Goal: Information Seeking & Learning: Learn about a topic

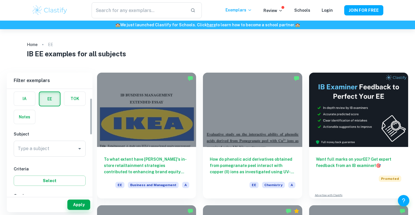
scroll to position [26, 0]
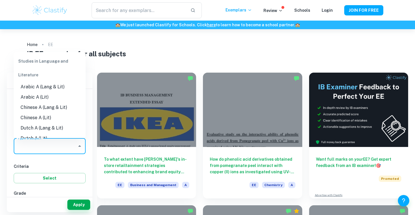
click at [32, 151] on input "Type a subject" at bounding box center [45, 145] width 58 height 11
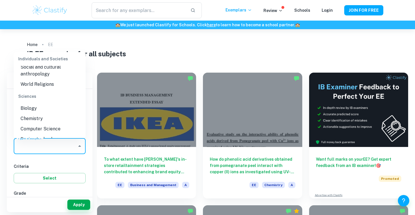
scroll to position [613, 0]
click at [37, 107] on li "Biology" at bounding box center [50, 107] width 72 height 10
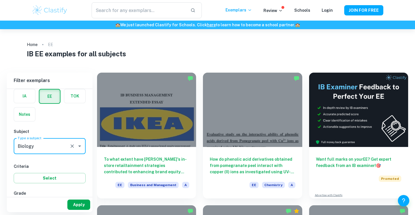
click at [81, 206] on button "Apply" at bounding box center [78, 204] width 23 height 10
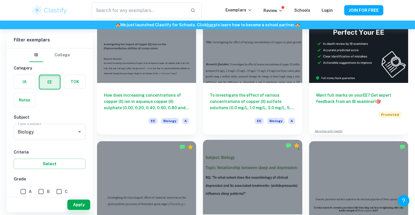
scroll to position [63, 0]
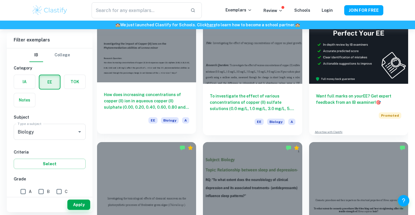
click at [162, 79] on div at bounding box center [146, 45] width 99 height 74
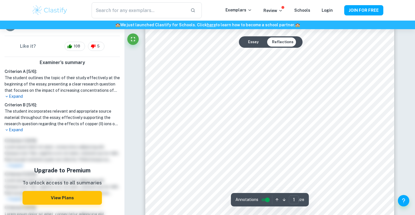
scroll to position [34, 0]
drag, startPoint x: 266, startPoint y: 200, endPoint x: 255, endPoint y: 203, distance: 10.8
click at [255, 203] on div "Annotations" at bounding box center [252, 199] width 35 height 9
click at [263, 201] on input "controlled" at bounding box center [267, 199] width 21 height 7
